Goal: Check status: Check status

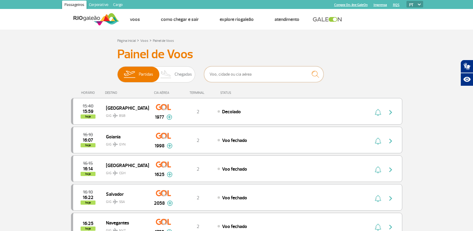
click at [239, 75] on input "text" at bounding box center [263, 74] width 119 height 16
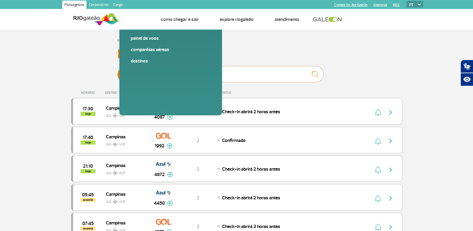
type input "vcp"
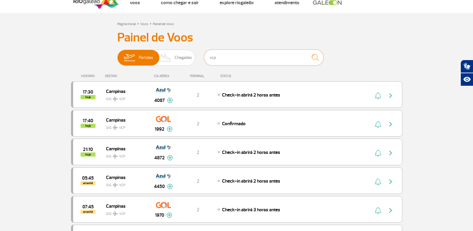
scroll to position [30, 0]
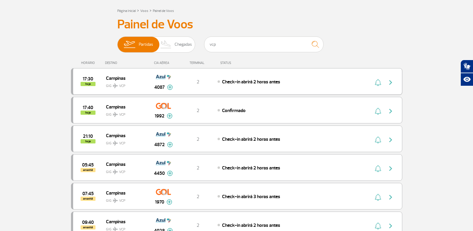
click at [204, 83] on div "2" at bounding box center [197, 81] width 39 height 7
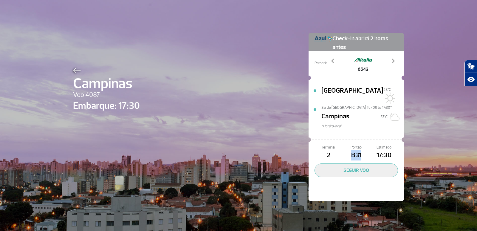
drag, startPoint x: 350, startPoint y: 147, endPoint x: 362, endPoint y: 148, distance: 12.3
click at [362, 150] on span "B31" at bounding box center [357, 155] width 28 height 10
drag, startPoint x: 359, startPoint y: 149, endPoint x: 351, endPoint y: 149, distance: 8.4
click at [351, 150] on span "B31" at bounding box center [357, 155] width 28 height 10
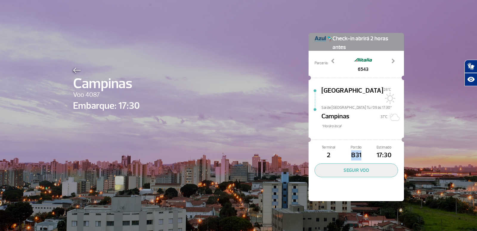
click at [351, 150] on span "B31" at bounding box center [357, 155] width 28 height 10
drag, startPoint x: 349, startPoint y: 148, endPoint x: 359, endPoint y: 147, distance: 9.9
click at [359, 150] on span "B31" at bounding box center [357, 155] width 28 height 10
click at [74, 70] on img at bounding box center [77, 69] width 8 height 5
